Goal: Transaction & Acquisition: Purchase product/service

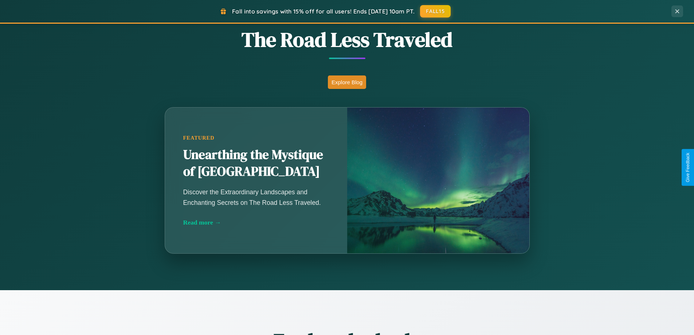
scroll to position [1403, 0]
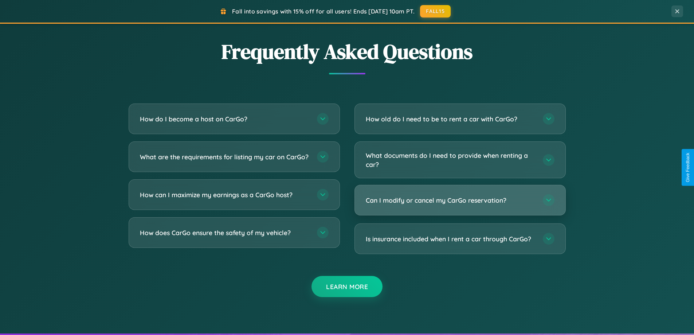
click at [460, 201] on h3 "Can I modify or cancel my CarGo reservation?" at bounding box center [451, 200] width 170 height 9
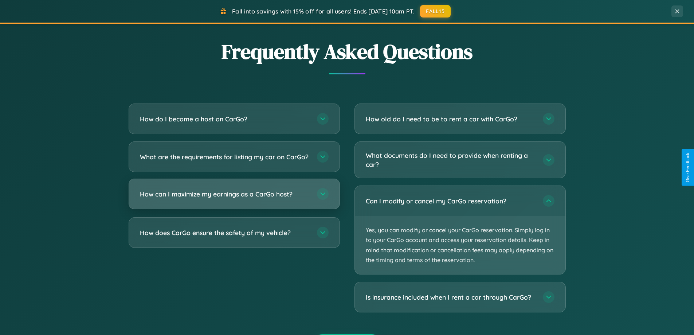
click at [234, 199] on h3 "How can I maximize my earnings as a CarGo host?" at bounding box center [225, 194] width 170 height 9
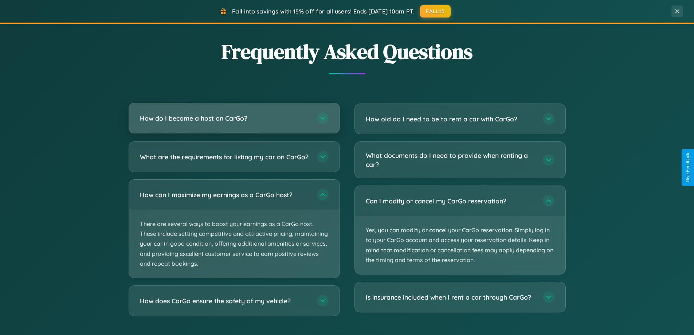
click at [234, 119] on h3 "How do I become a host on CarGo?" at bounding box center [225, 118] width 170 height 9
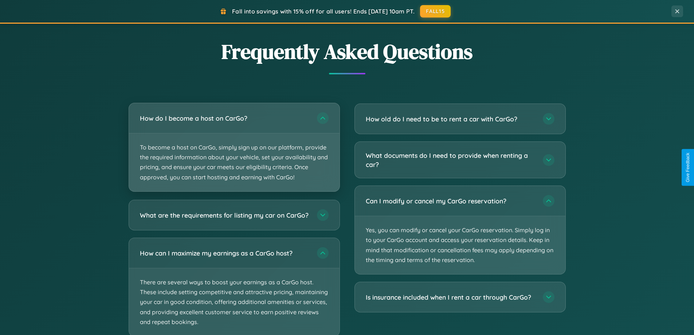
click at [234, 147] on p "To become a host on CarGo, simply sign up on our platform, provide the required…" at bounding box center [234, 162] width 211 height 58
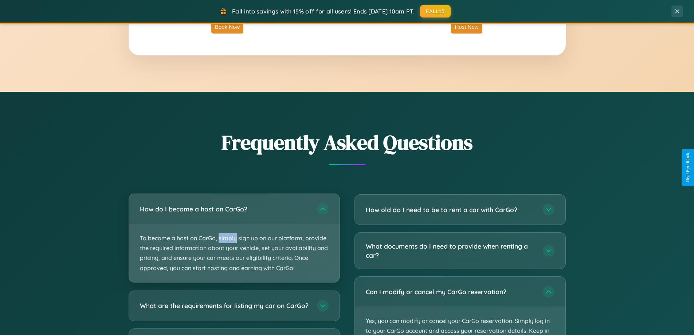
scroll to position [1171, 0]
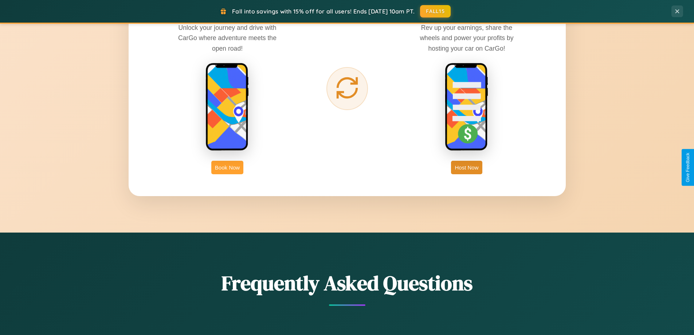
click at [227, 167] on button "Book Now" at bounding box center [227, 167] width 32 height 13
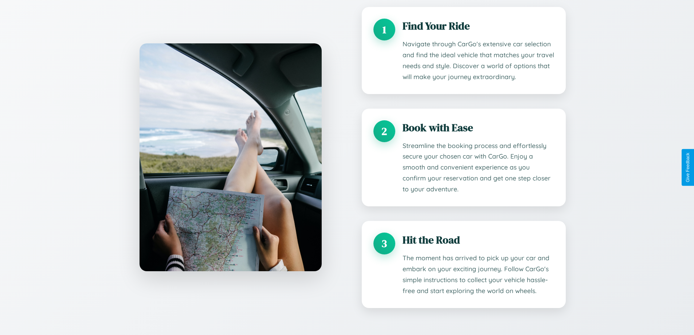
scroll to position [608, 0]
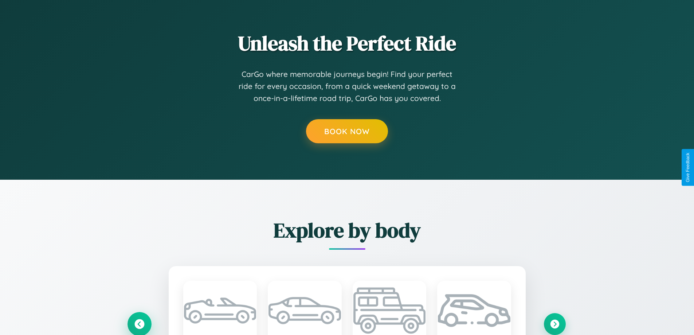
click at [139, 323] on icon at bounding box center [139, 324] width 12 height 12
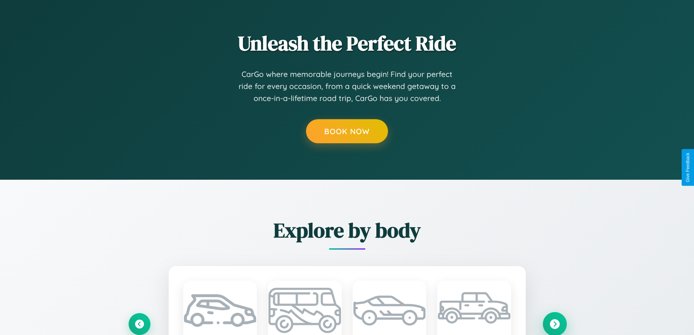
click at [555, 324] on icon at bounding box center [555, 324] width 10 height 10
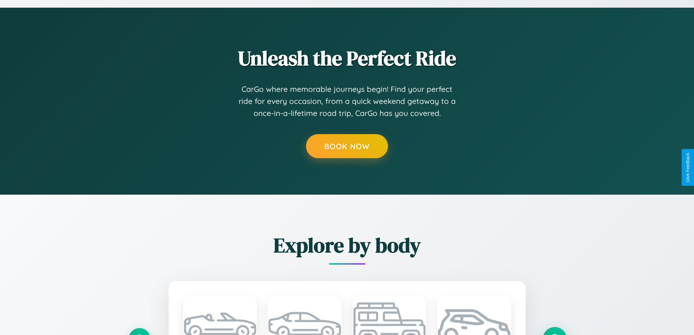
click at [555, 331] on button at bounding box center [555, 339] width 24 height 24
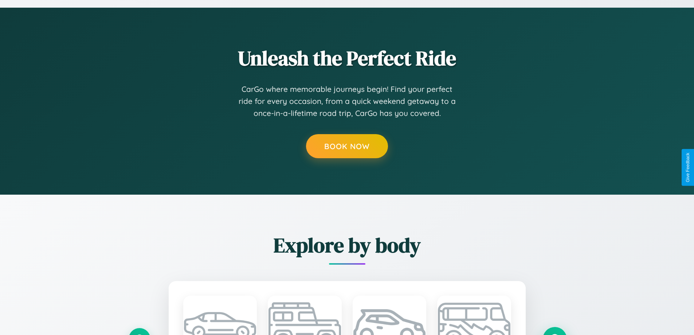
click at [555, 331] on button at bounding box center [555, 339] width 24 height 24
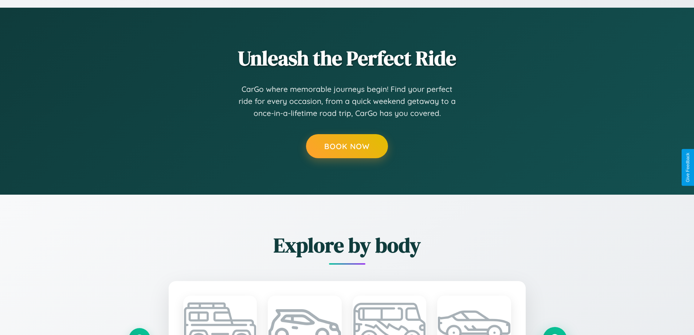
scroll to position [0, 0]
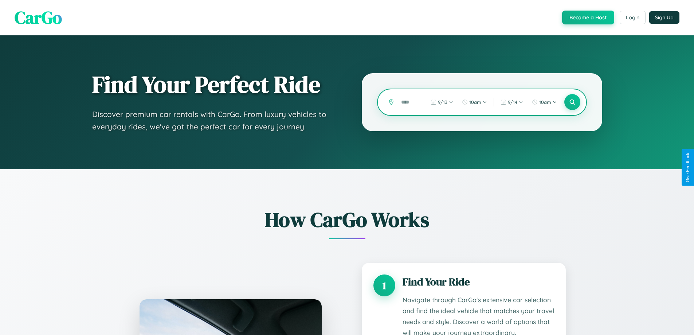
click at [407, 102] on input "text" at bounding box center [407, 102] width 19 height 13
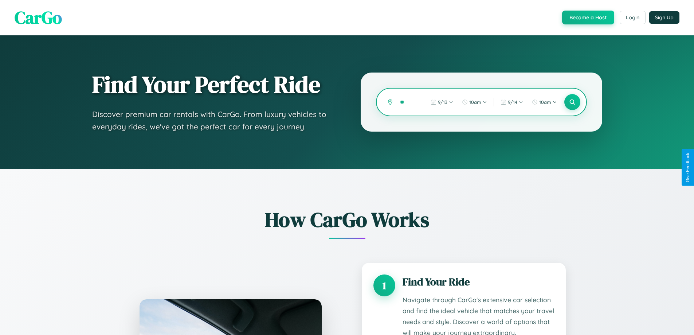
type input "*"
type input "*******"
click at [572, 102] on icon at bounding box center [572, 102] width 7 height 7
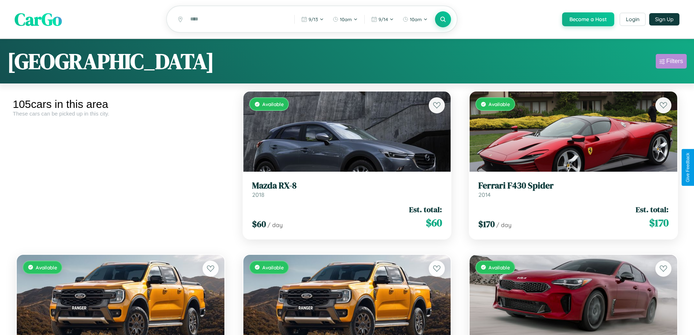
click at [671, 62] on div "Filters" at bounding box center [675, 61] width 17 height 7
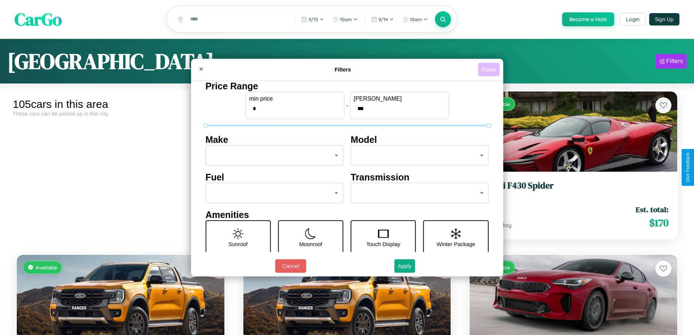
click at [490, 69] on button "Reset" at bounding box center [489, 69] width 22 height 13
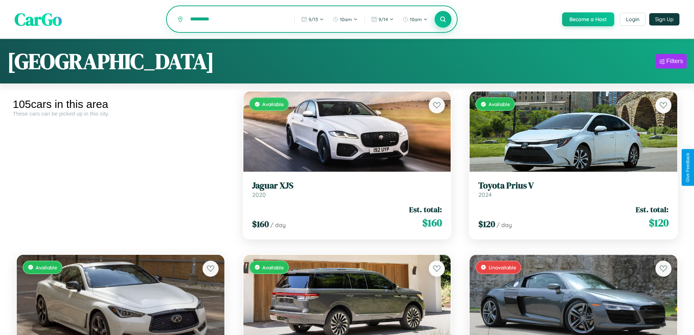
type input "*********"
click at [443, 20] on icon at bounding box center [443, 19] width 7 height 7
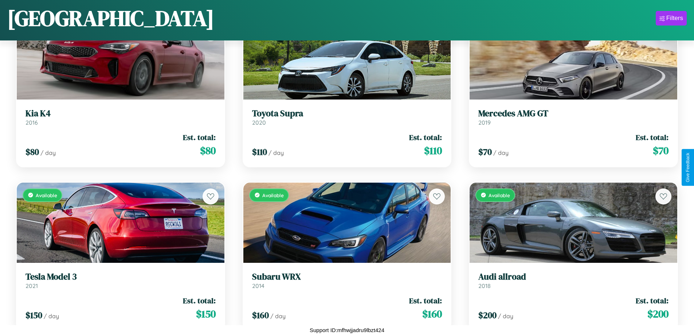
scroll to position [4020, 0]
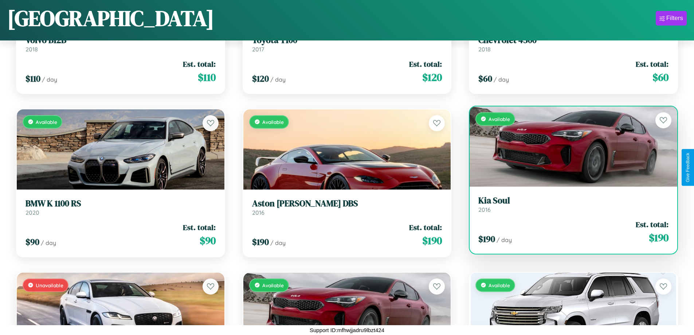
click at [569, 204] on h3 "Kia Soul" at bounding box center [574, 200] width 190 height 11
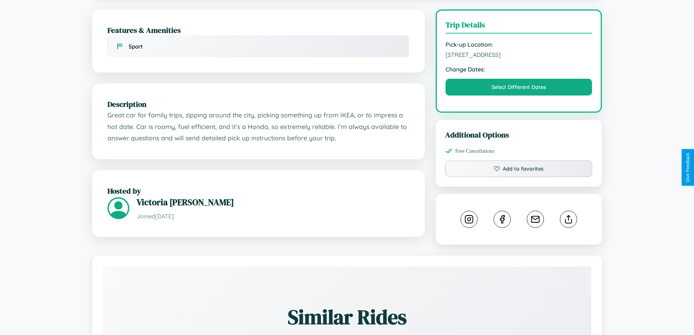
scroll to position [189, 0]
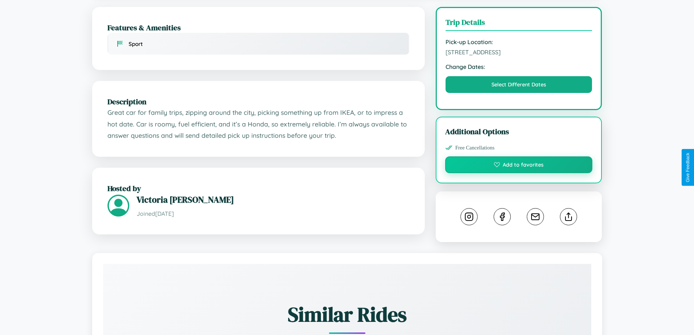
click at [519, 167] on button "Add to favorites" at bounding box center [519, 164] width 148 height 17
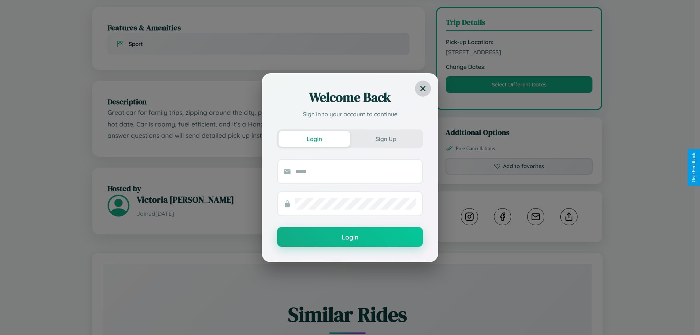
click at [423, 88] on icon at bounding box center [422, 88] width 5 height 5
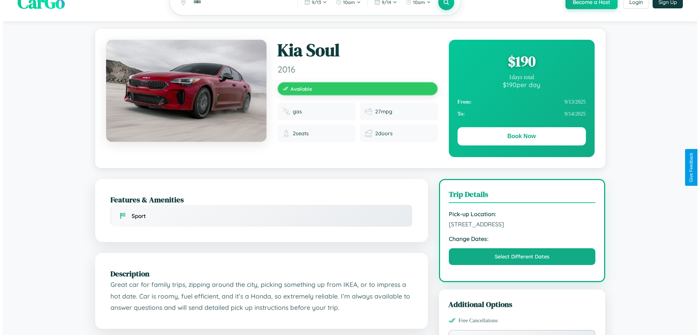
scroll to position [0, 0]
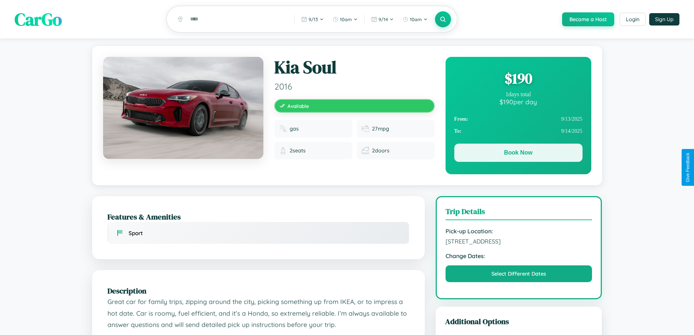
click at [518, 154] on button "Book Now" at bounding box center [519, 153] width 128 height 18
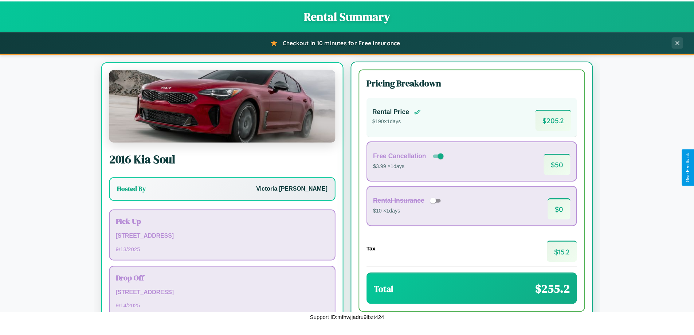
scroll to position [34, 0]
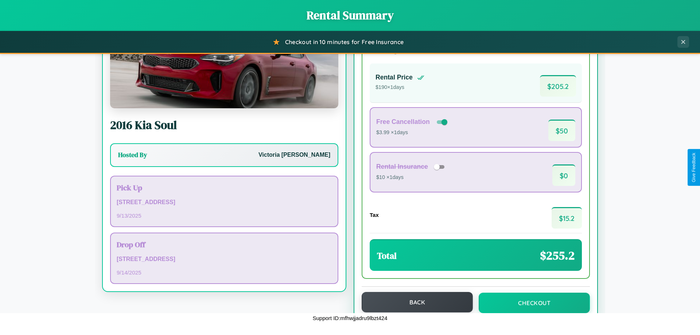
click at [414, 302] on button "Back" at bounding box center [417, 302] width 111 height 20
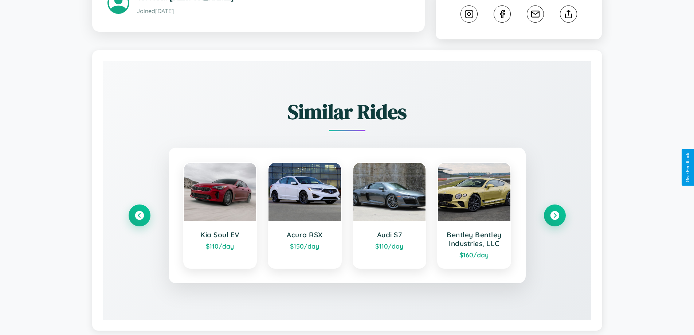
scroll to position [406, 0]
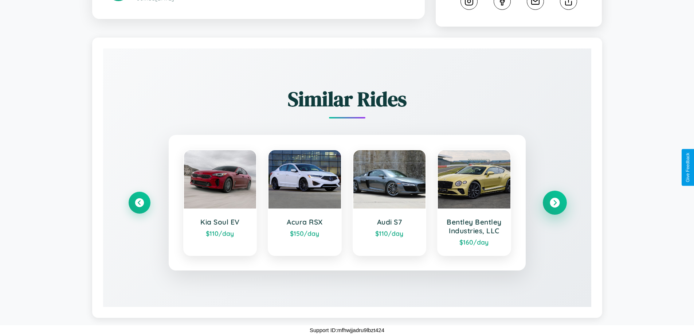
click at [555, 203] on icon at bounding box center [555, 203] width 10 height 10
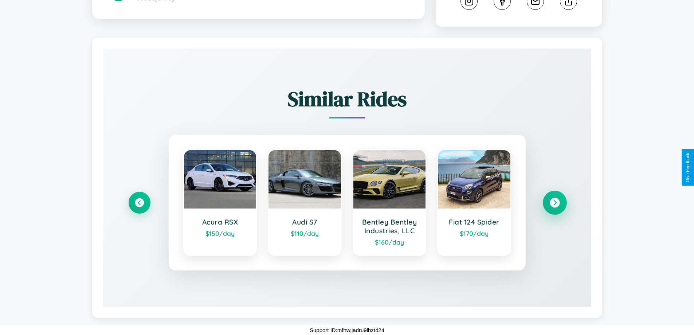
click at [555, 203] on icon at bounding box center [555, 203] width 10 height 10
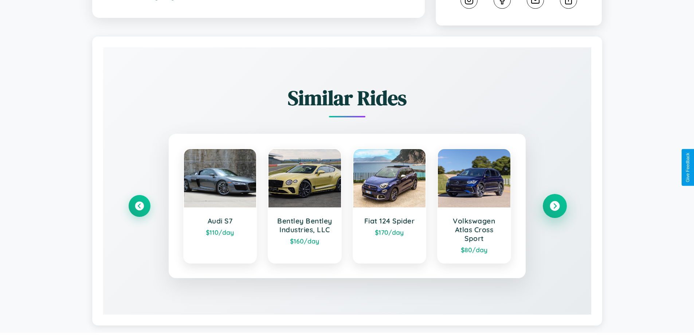
click at [555, 207] on icon at bounding box center [555, 206] width 10 height 10
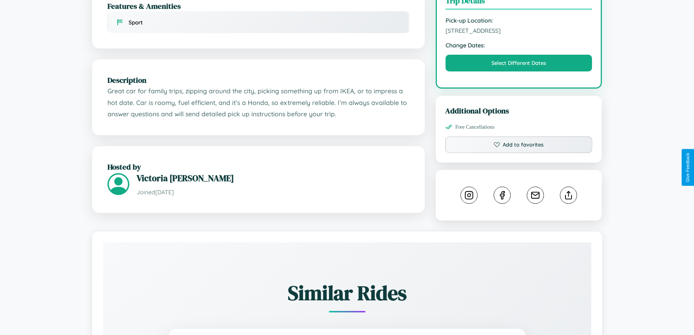
scroll to position [189, 0]
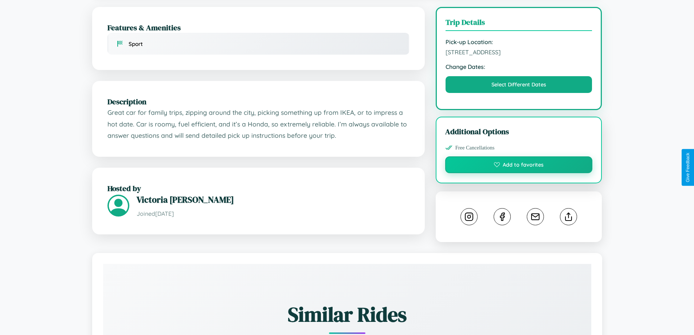
click at [519, 166] on button "Add to favorites" at bounding box center [519, 164] width 148 height 17
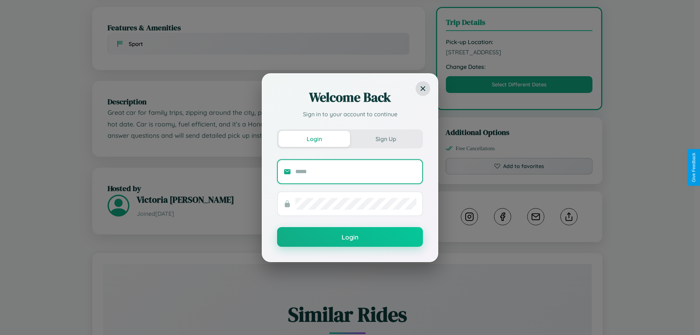
click at [356, 171] on input "text" at bounding box center [355, 172] width 121 height 12
type input "**********"
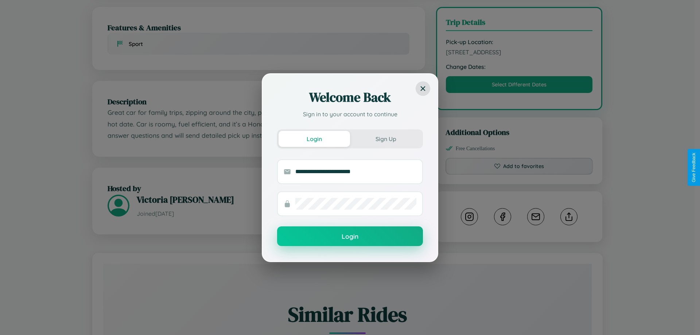
click at [350, 237] on button "Login" at bounding box center [350, 236] width 146 height 20
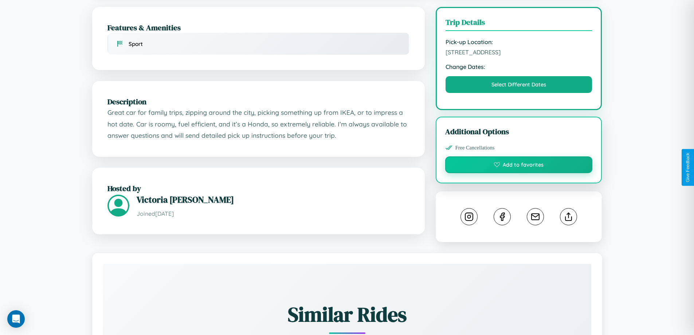
click at [519, 167] on button "Add to favorites" at bounding box center [519, 164] width 148 height 17
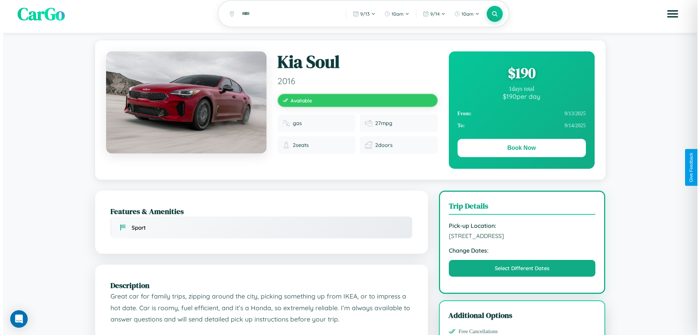
scroll to position [0, 0]
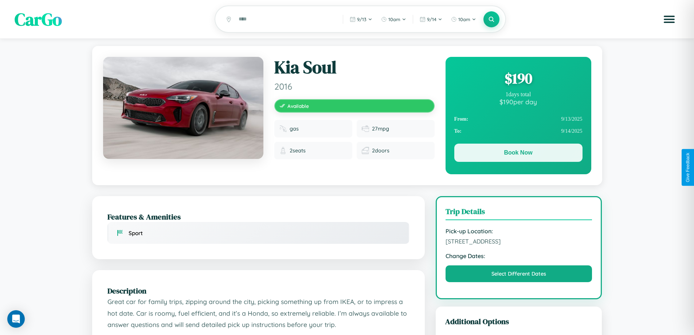
click at [518, 154] on button "Book Now" at bounding box center [519, 153] width 128 height 18
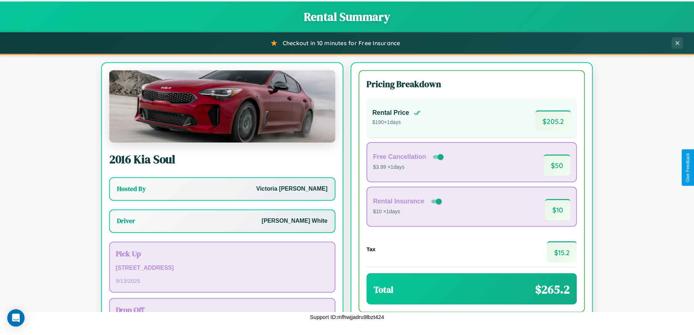
scroll to position [52, 0]
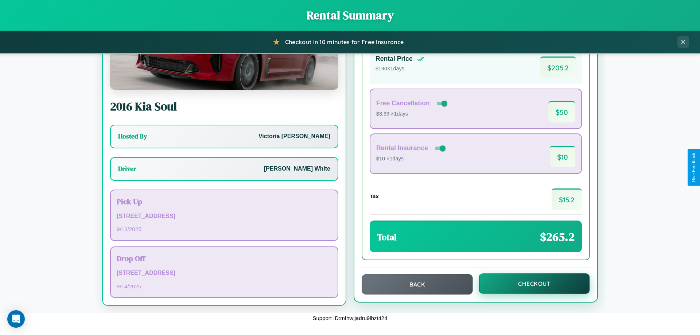
click at [529, 284] on button "Checkout" at bounding box center [534, 283] width 111 height 20
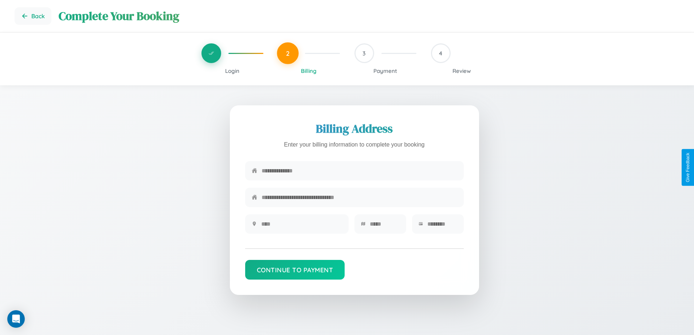
click at [359, 171] on input "text" at bounding box center [360, 171] width 196 height 18
type input "**********"
click at [301, 226] on input "text" at bounding box center [301, 224] width 81 height 18
type input "********"
click at [385, 226] on input "text" at bounding box center [385, 224] width 30 height 18
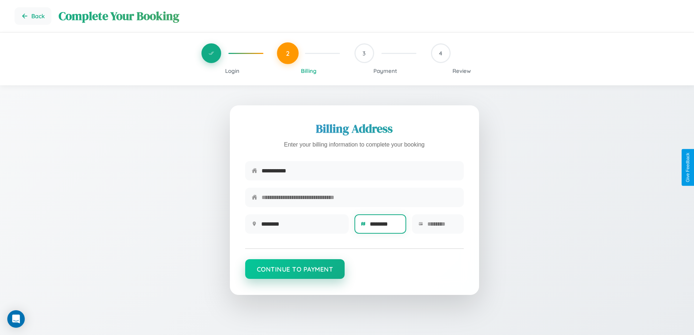
type input "********"
click at [295, 272] on button "Continue to Payment" at bounding box center [295, 269] width 100 height 20
